Goal: Task Accomplishment & Management: Complete application form

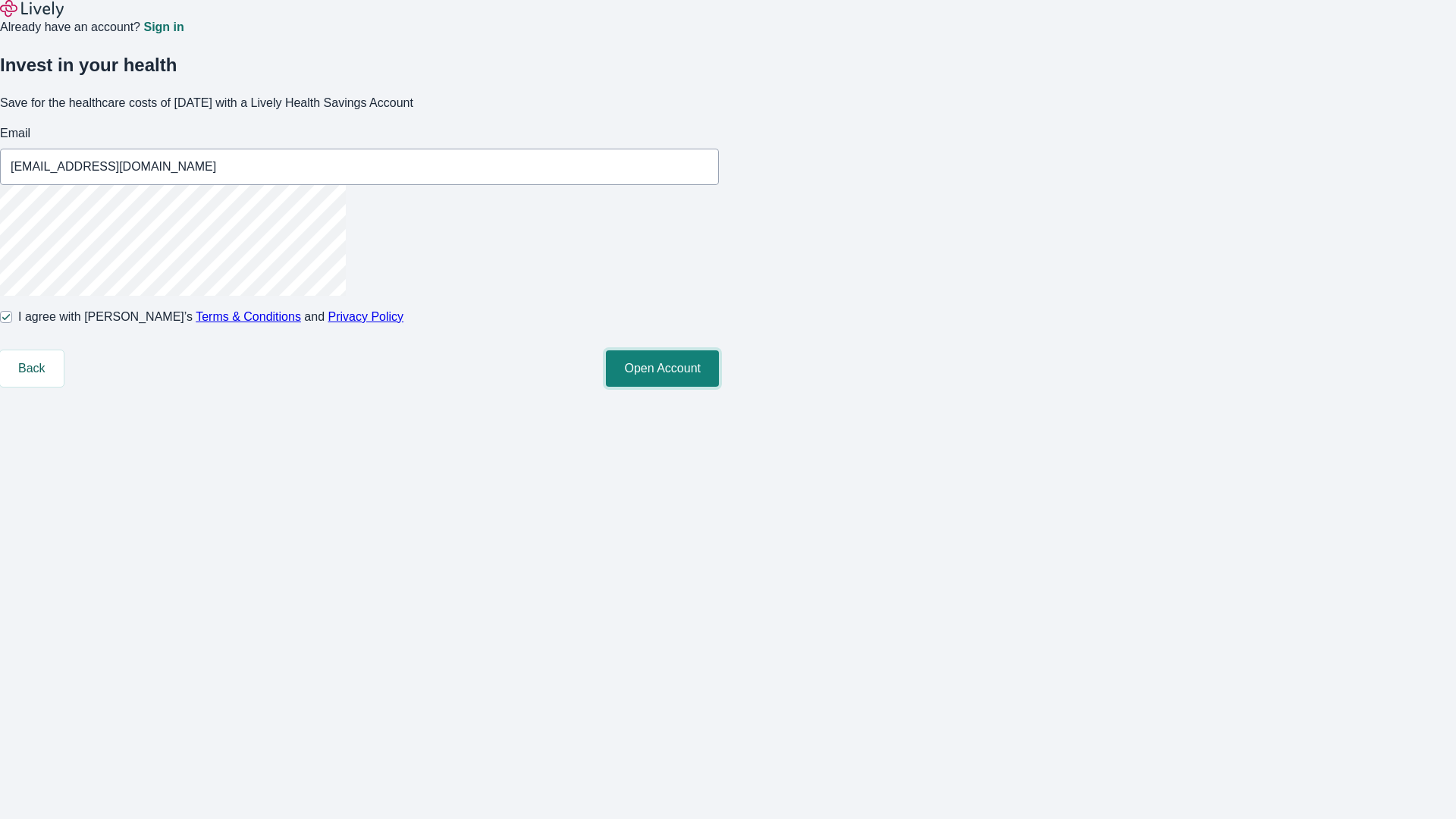
click at [719, 387] on button "Open Account" at bounding box center [662, 368] width 113 height 36
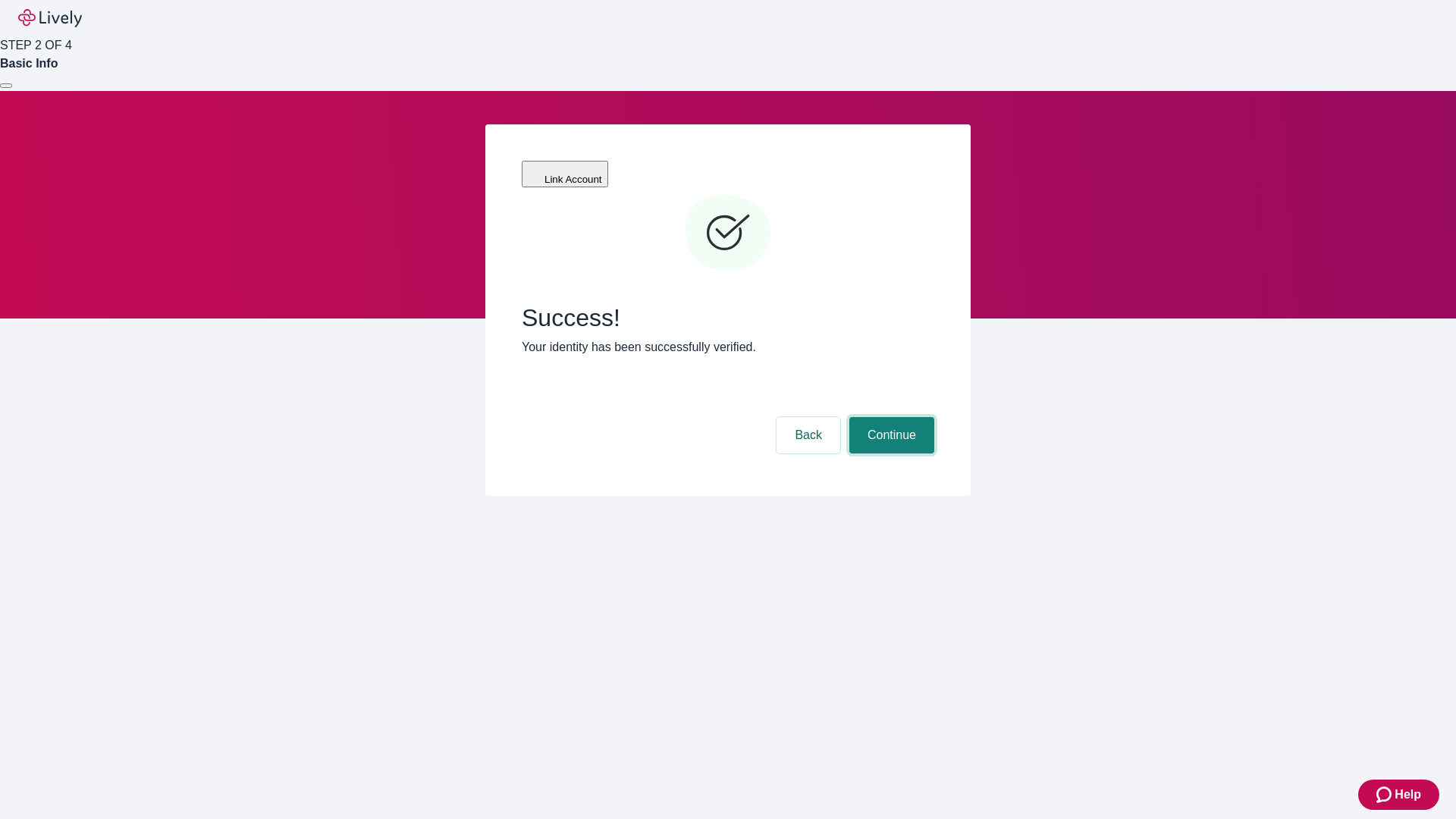
click at [889, 418] on button "Continue" at bounding box center [892, 435] width 85 height 36
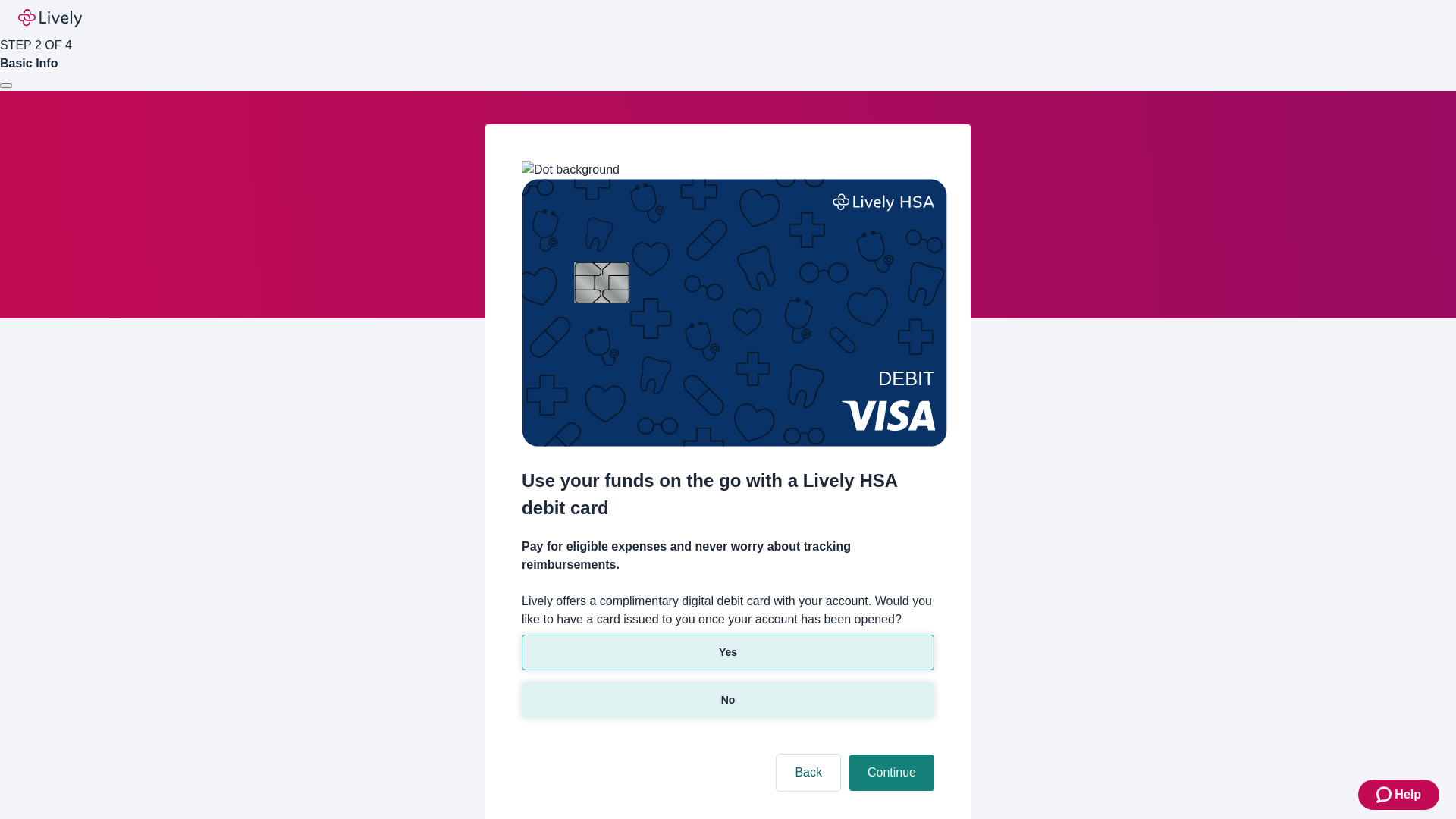
click at [727, 692] on p "No" at bounding box center [728, 700] width 14 height 16
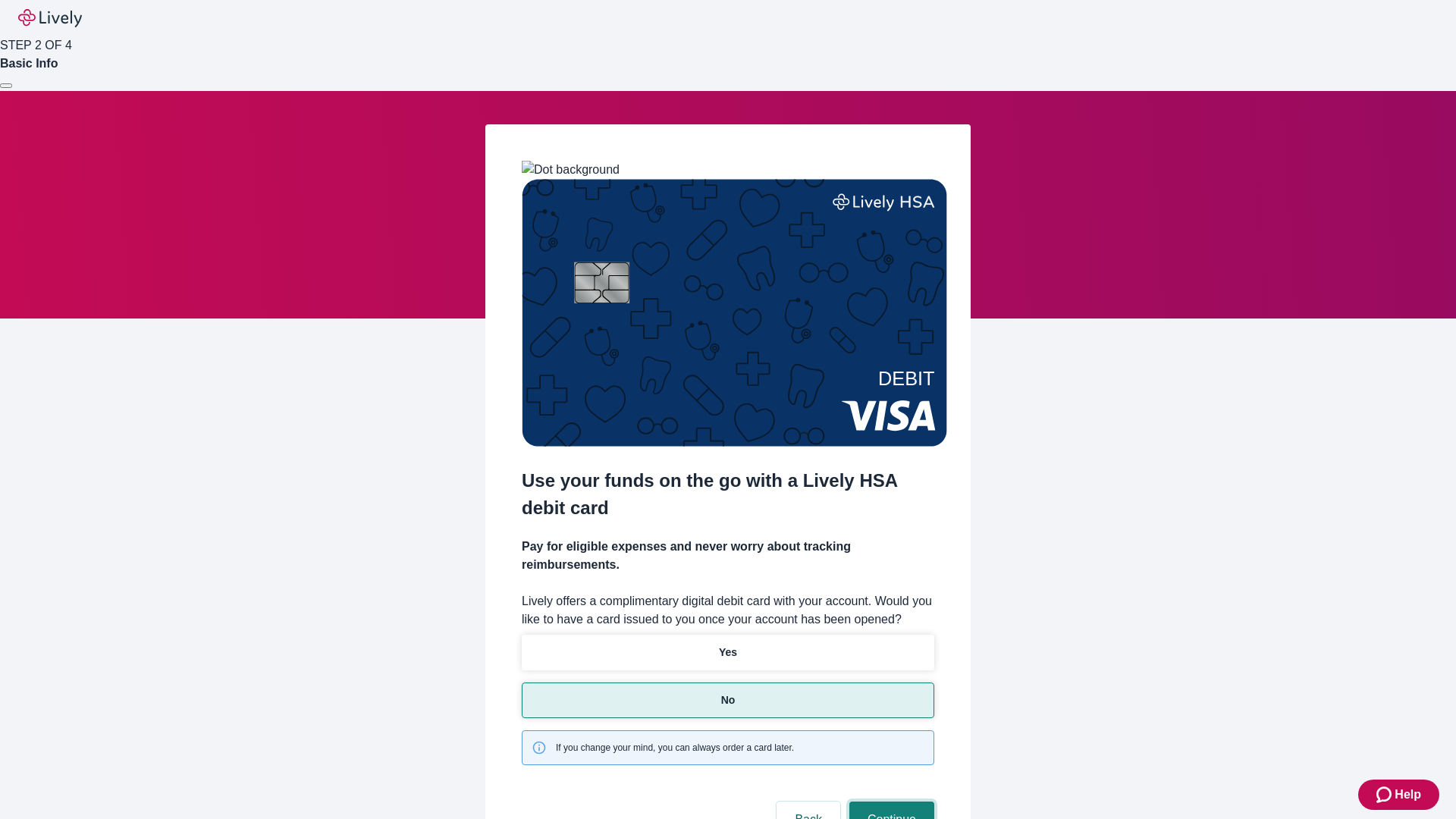
click at [889, 802] on button "Continue" at bounding box center [892, 820] width 85 height 36
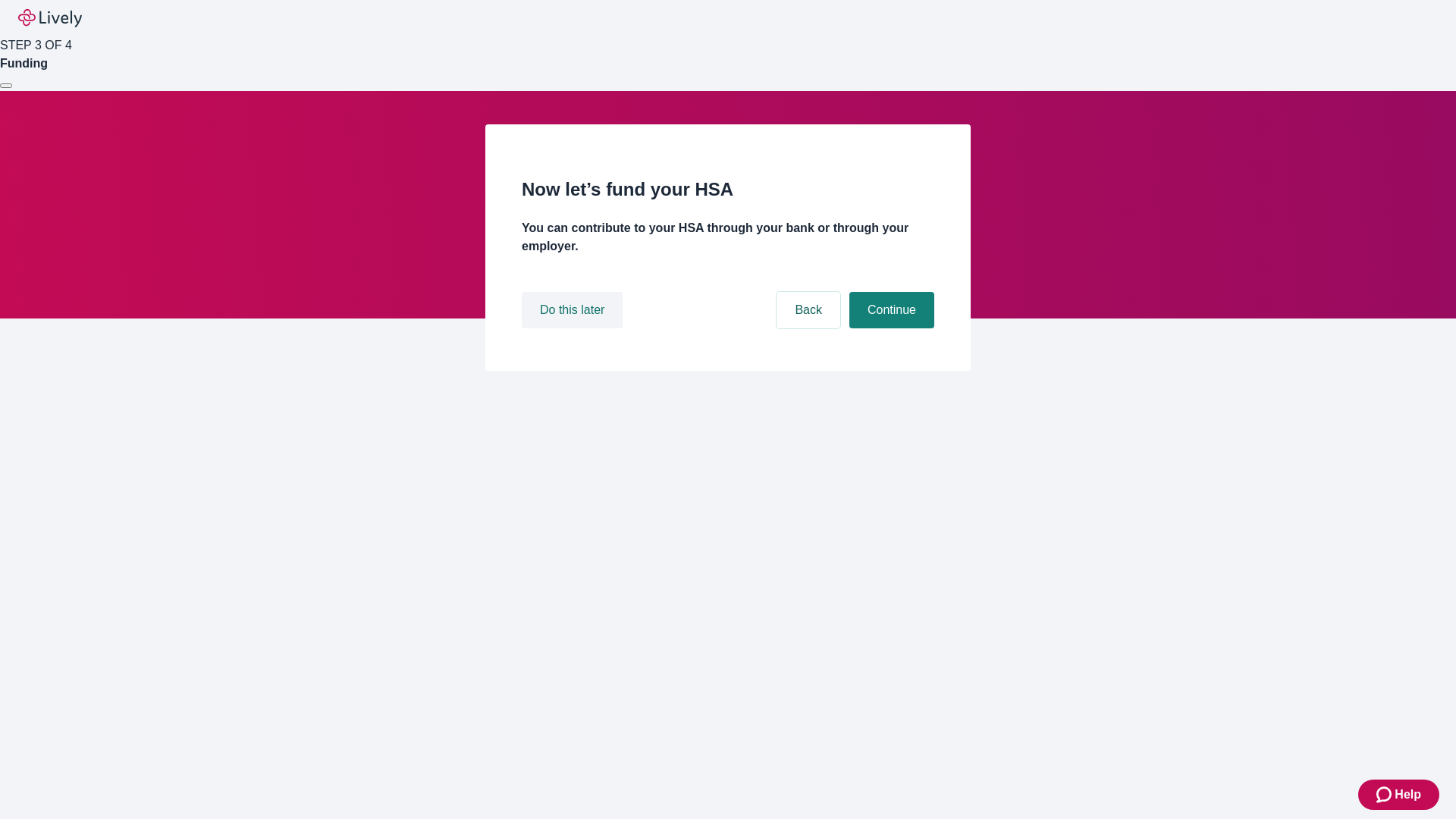
click at [574, 328] on button "Do this later" at bounding box center [572, 310] width 101 height 36
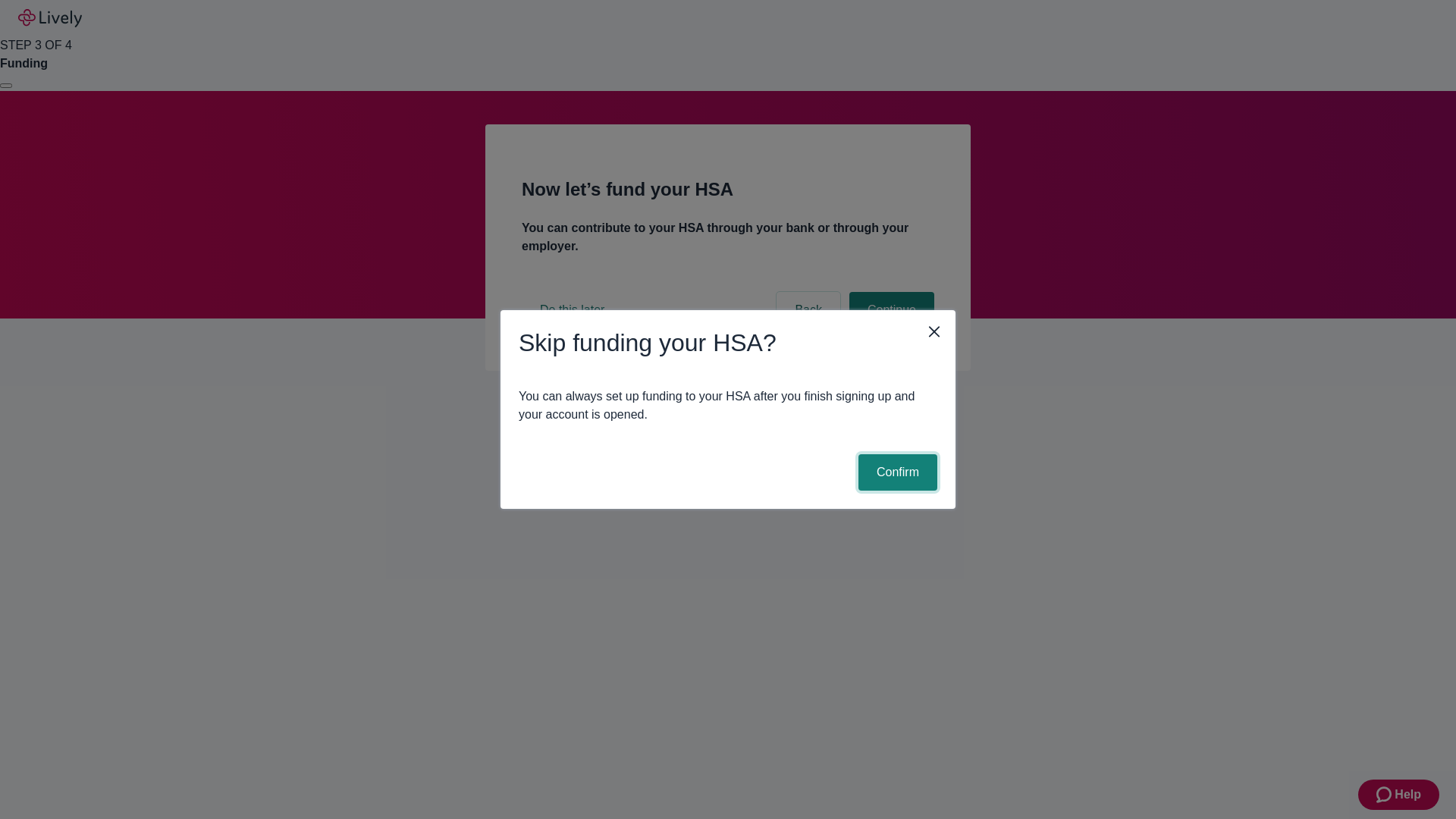
click at [896, 473] on button "Confirm" at bounding box center [897, 472] width 79 height 36
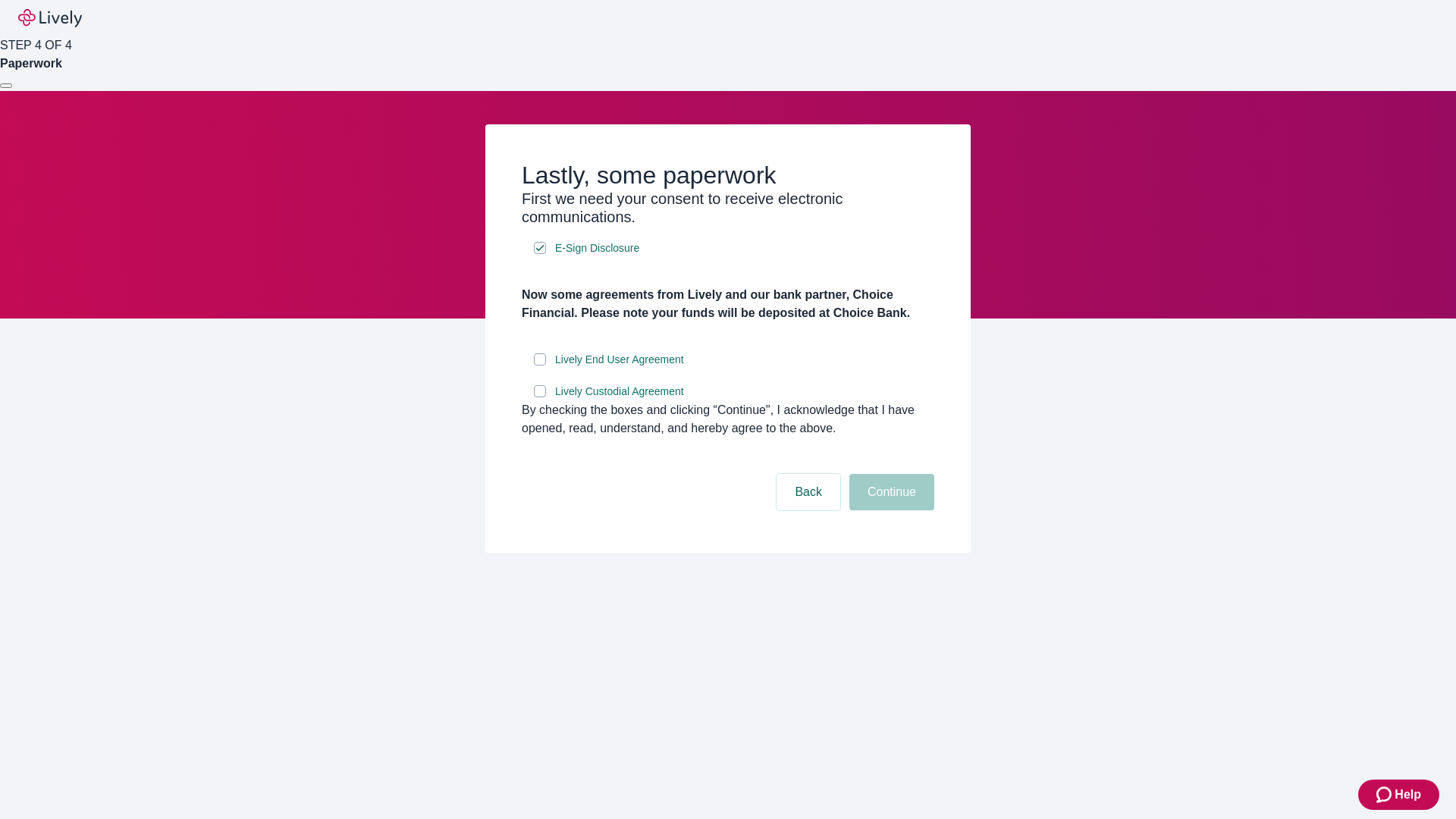
click at [540, 365] on input "Lively End User Agreement" at bounding box center [539, 359] width 12 height 12
checkbox input "true"
click at [540, 397] on input "Lively Custodial Agreement" at bounding box center [539, 391] width 12 height 12
checkbox input "true"
click at [889, 511] on button "Continue" at bounding box center [892, 491] width 85 height 36
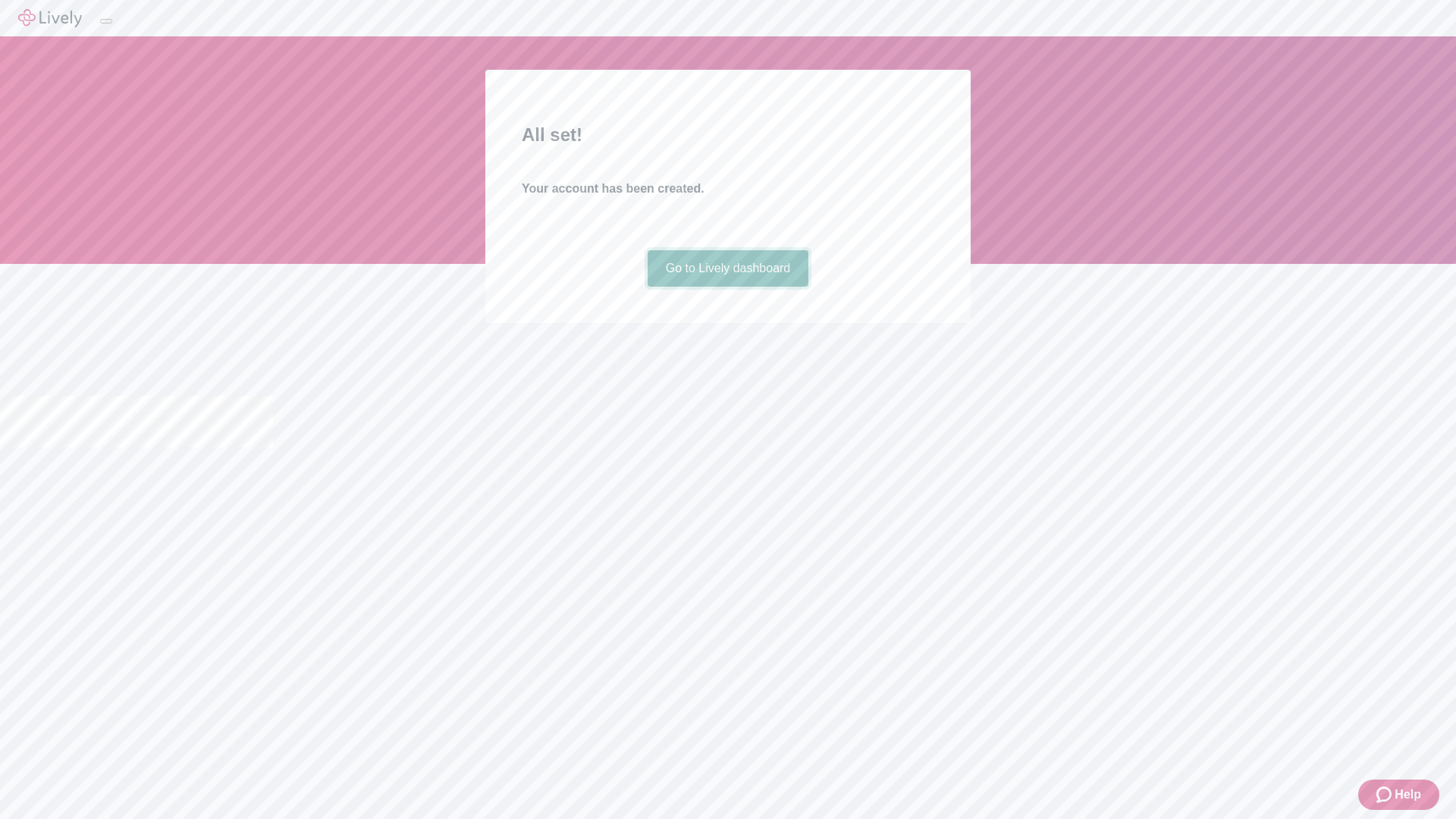
click at [727, 287] on link "Go to Lively dashboard" at bounding box center [728, 268] width 161 height 36
